Goal: Information Seeking & Learning: Learn about a topic

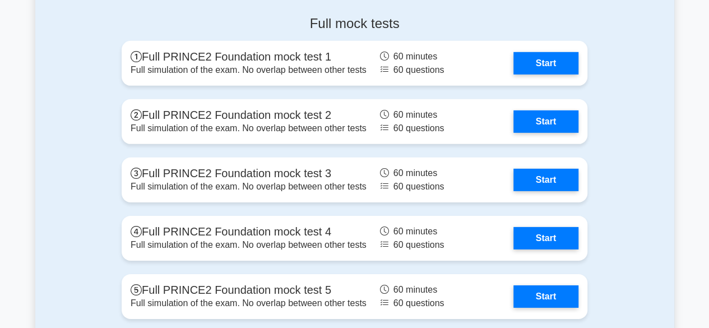
scroll to position [1672, 0]
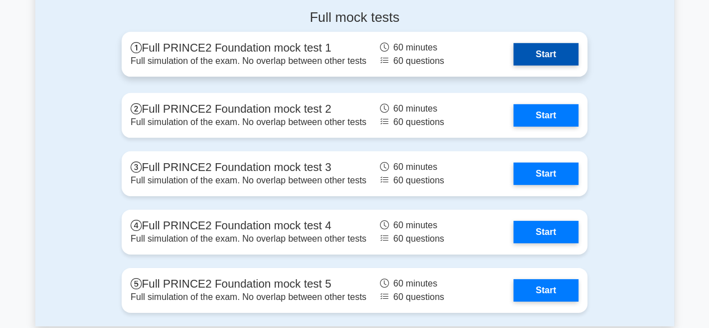
click at [527, 53] on link "Start" at bounding box center [545, 54] width 65 height 22
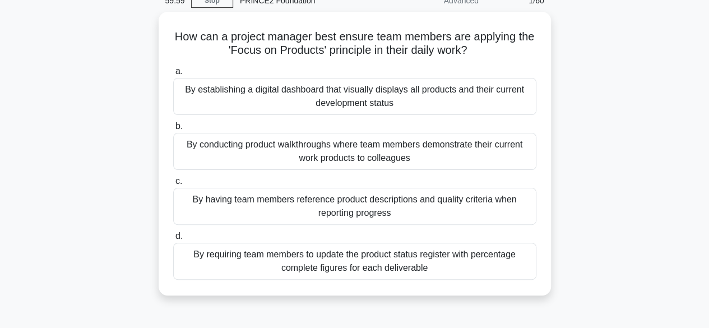
scroll to position [67, 0]
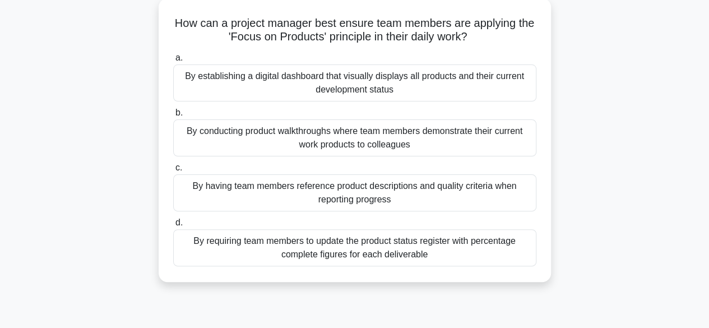
click at [527, 53] on label "a. By establishing a digital dashboard that visually displays all products and …" at bounding box center [354, 76] width 363 height 50
click at [173, 54] on input "a. By establishing a digital dashboard that visually displays all products and …" at bounding box center [173, 57] width 0 height 7
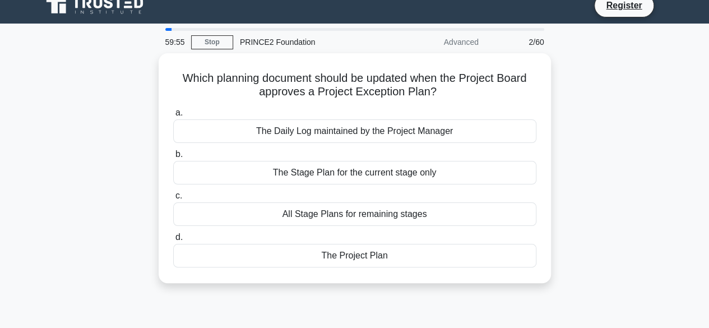
scroll to position [0, 0]
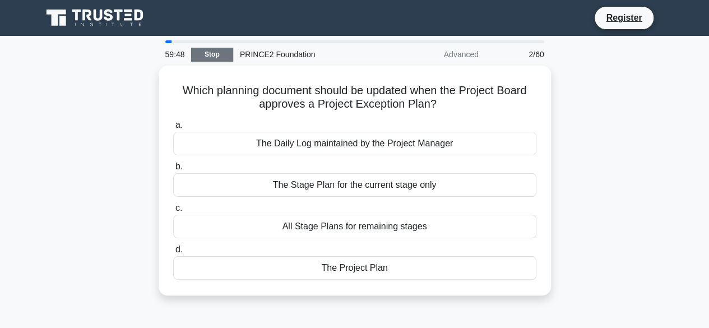
click at [201, 54] on link "Stop" at bounding box center [212, 55] width 42 height 14
